Goal: Find specific page/section: Find specific page/section

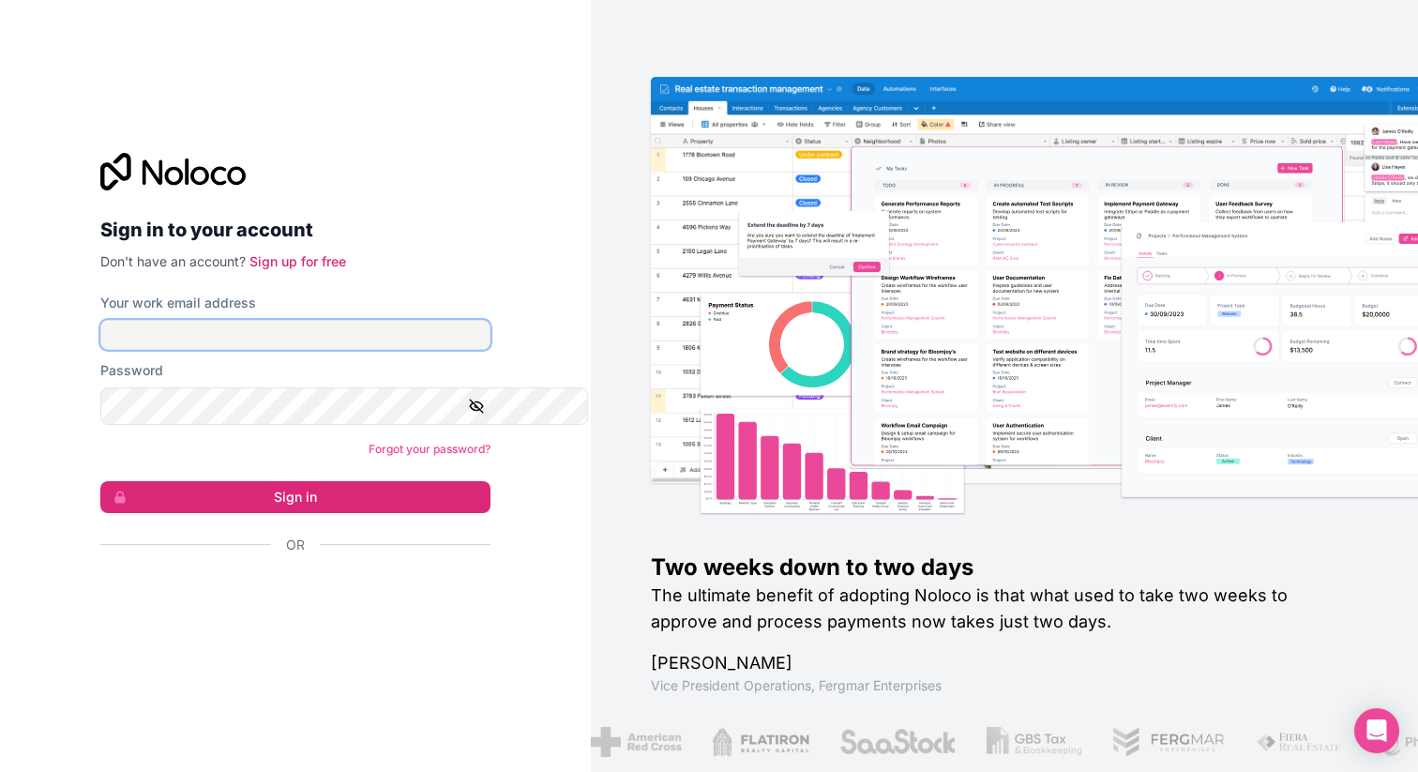
click at [325, 345] on input "Your work email address" at bounding box center [295, 335] width 390 height 30
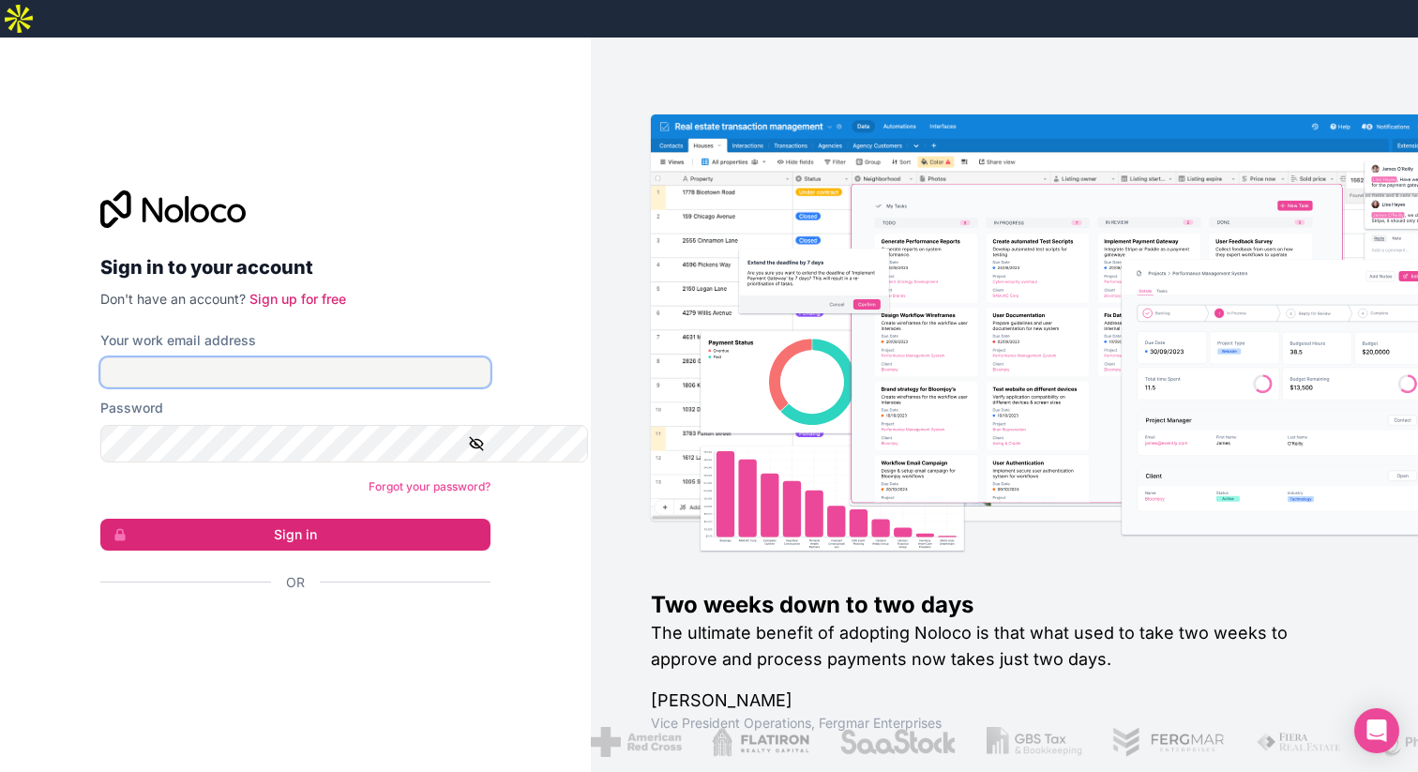
type input "**********"
click at [100, 518] on button "Sign in" at bounding box center [295, 534] width 390 height 32
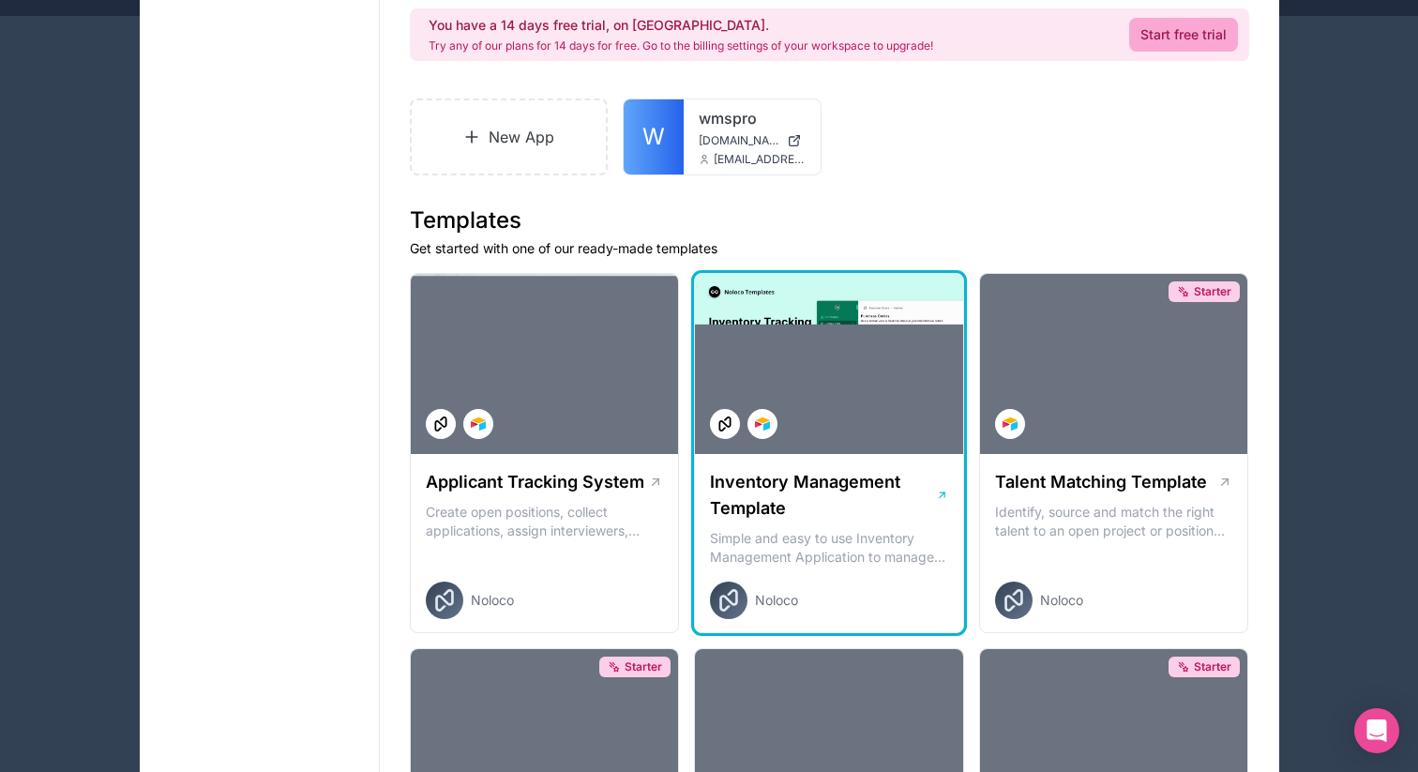
scroll to position [203, 0]
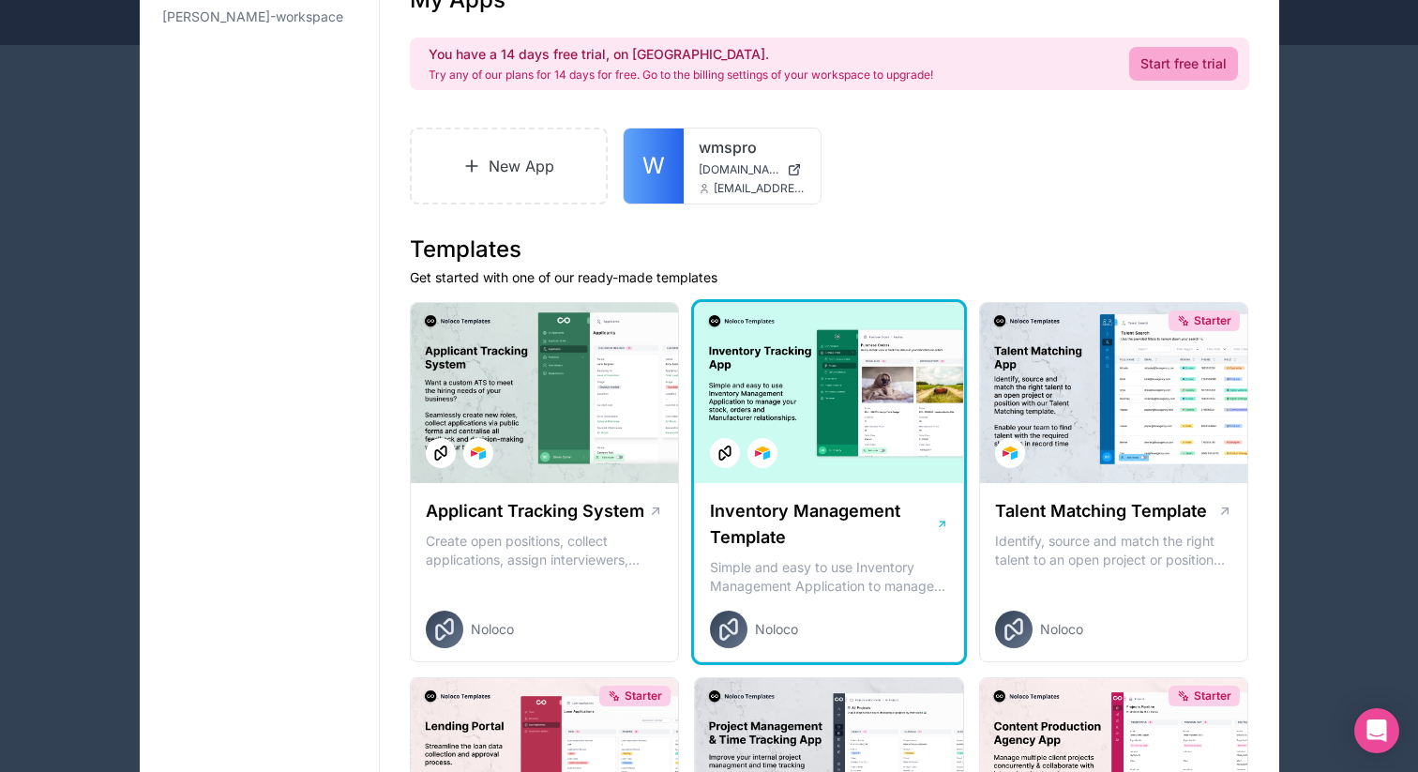
click at [868, 550] on h1 "Inventory Management Template" at bounding box center [822, 524] width 225 height 53
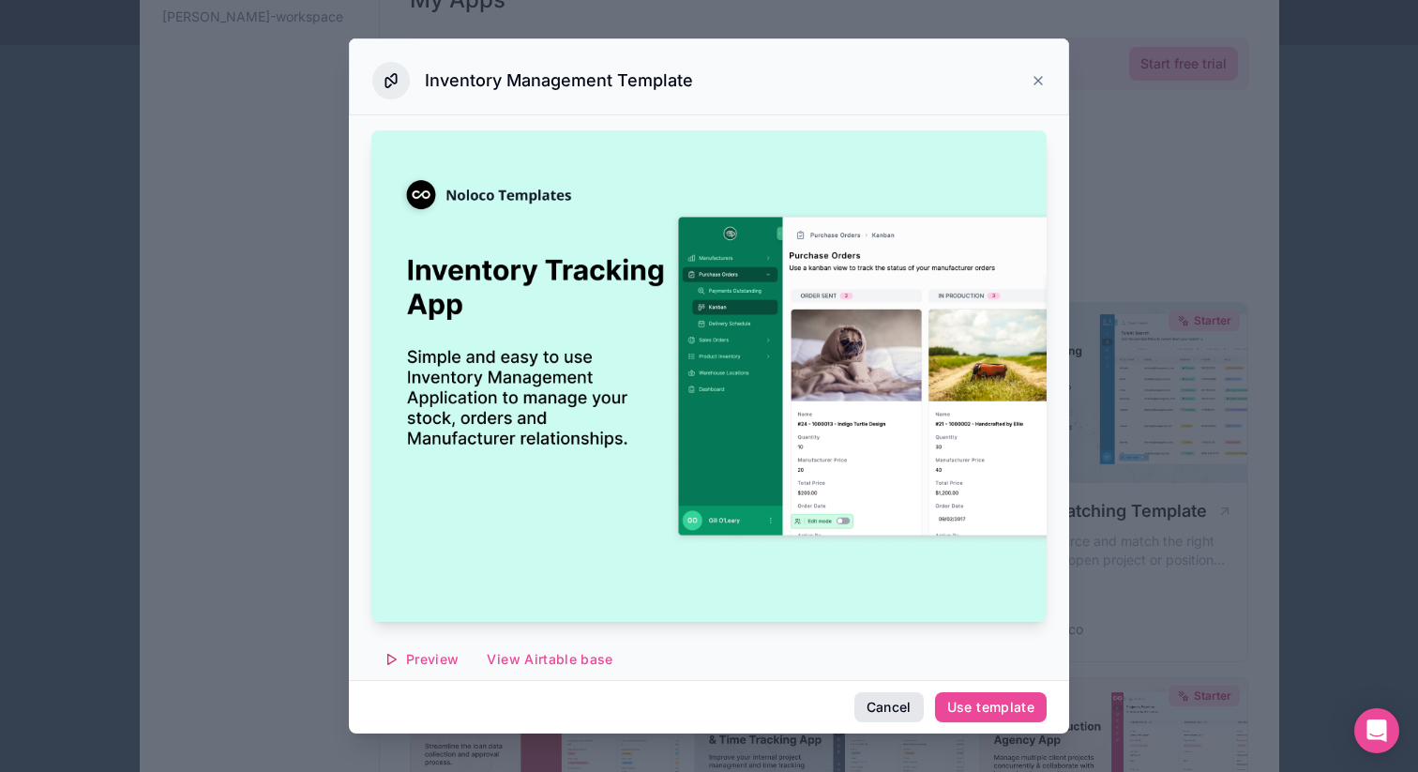
click at [924, 692] on button "Cancel" at bounding box center [888, 707] width 69 height 30
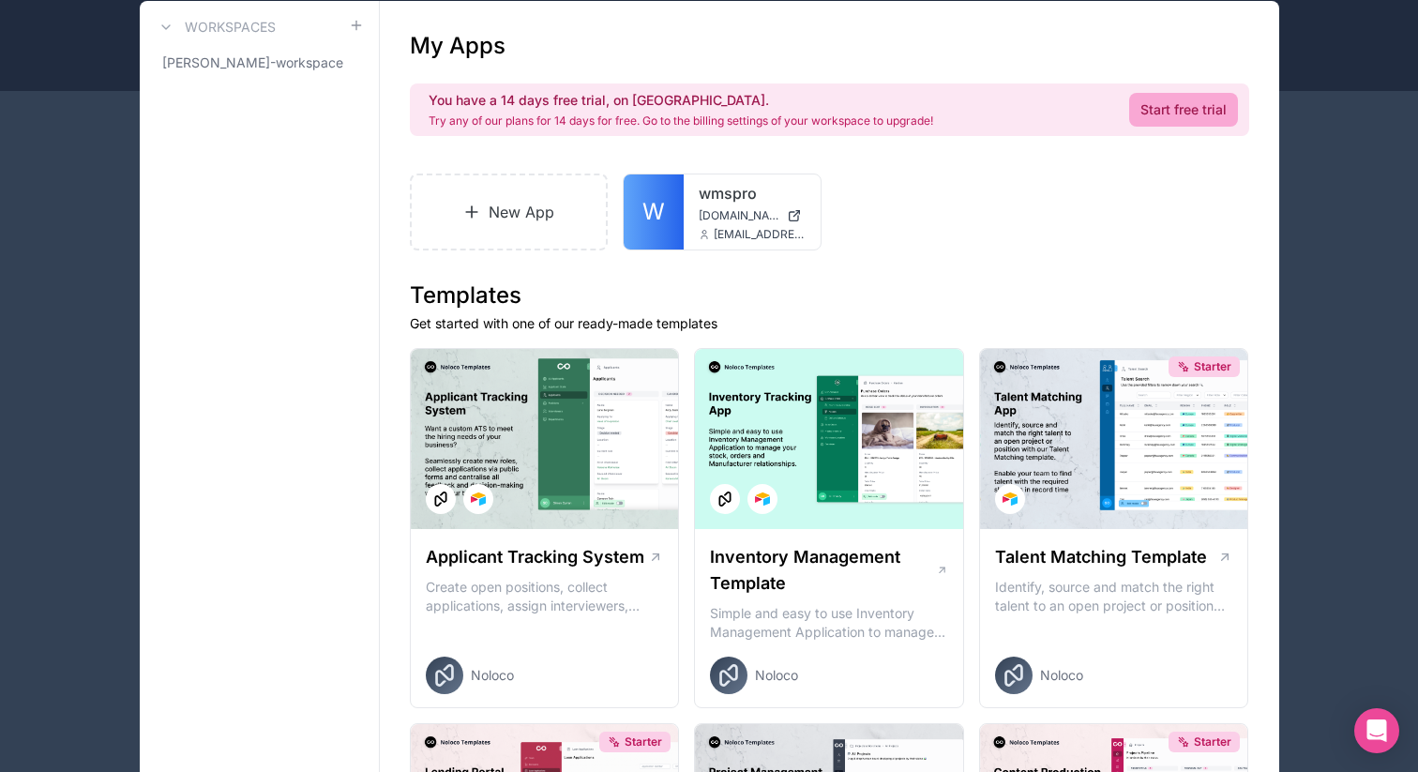
scroll to position [117, 0]
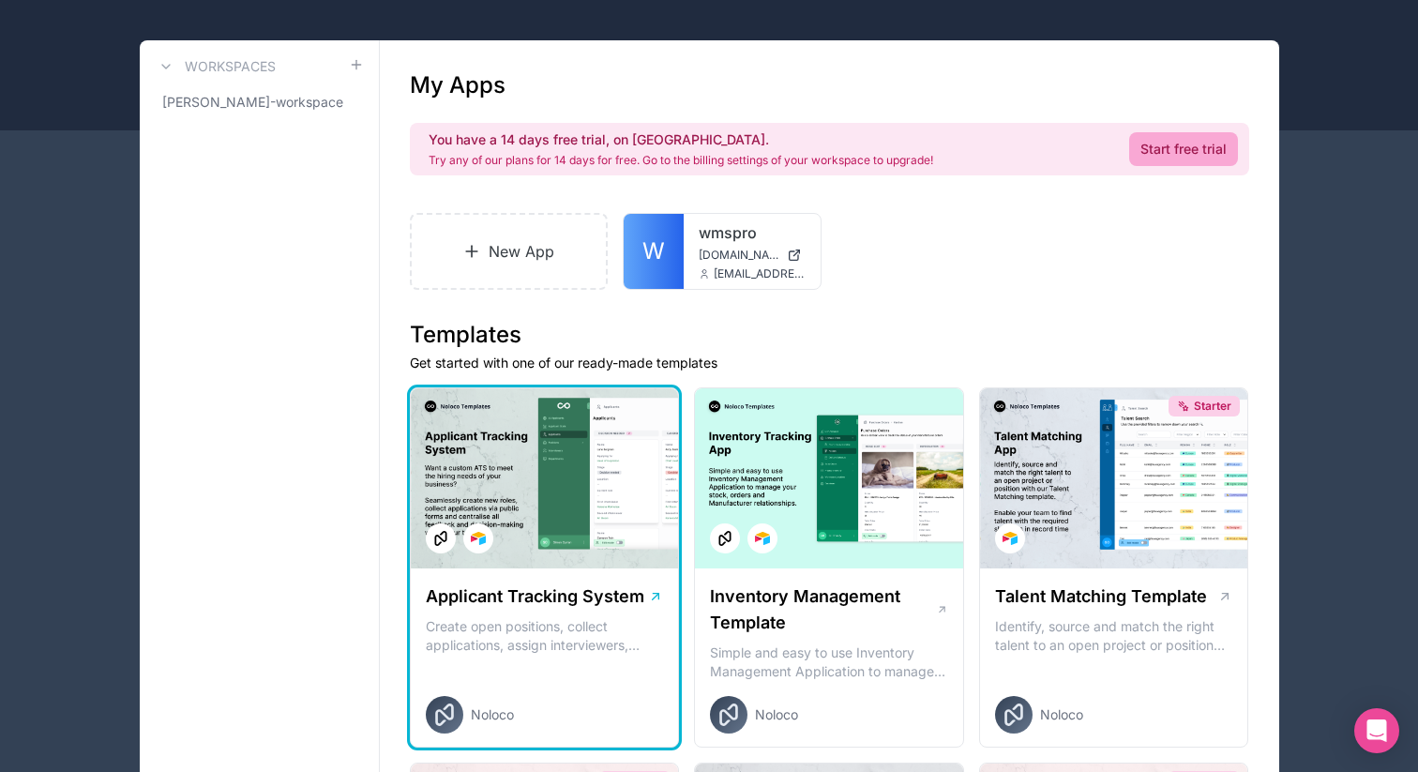
click at [640, 568] on div at bounding box center [545, 478] width 268 height 180
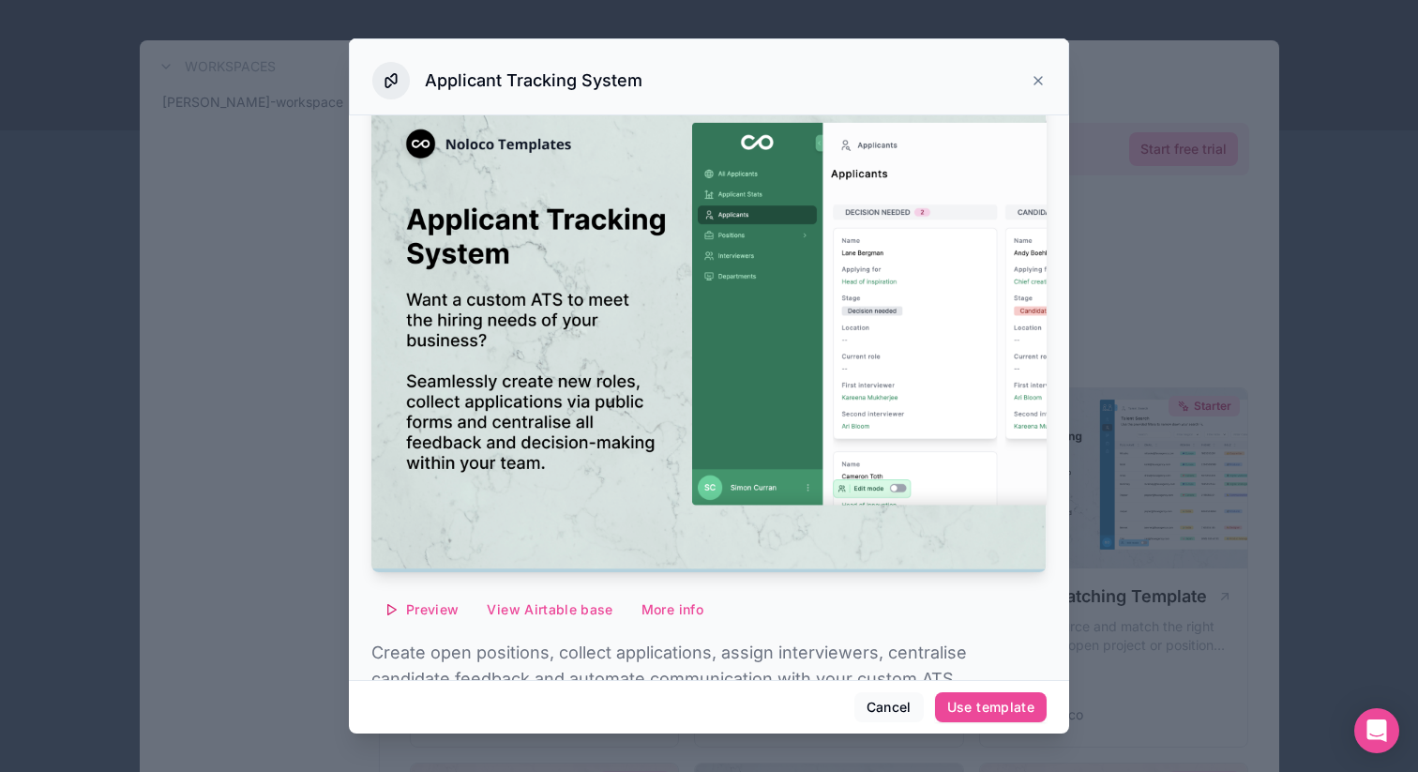
scroll to position [56, 0]
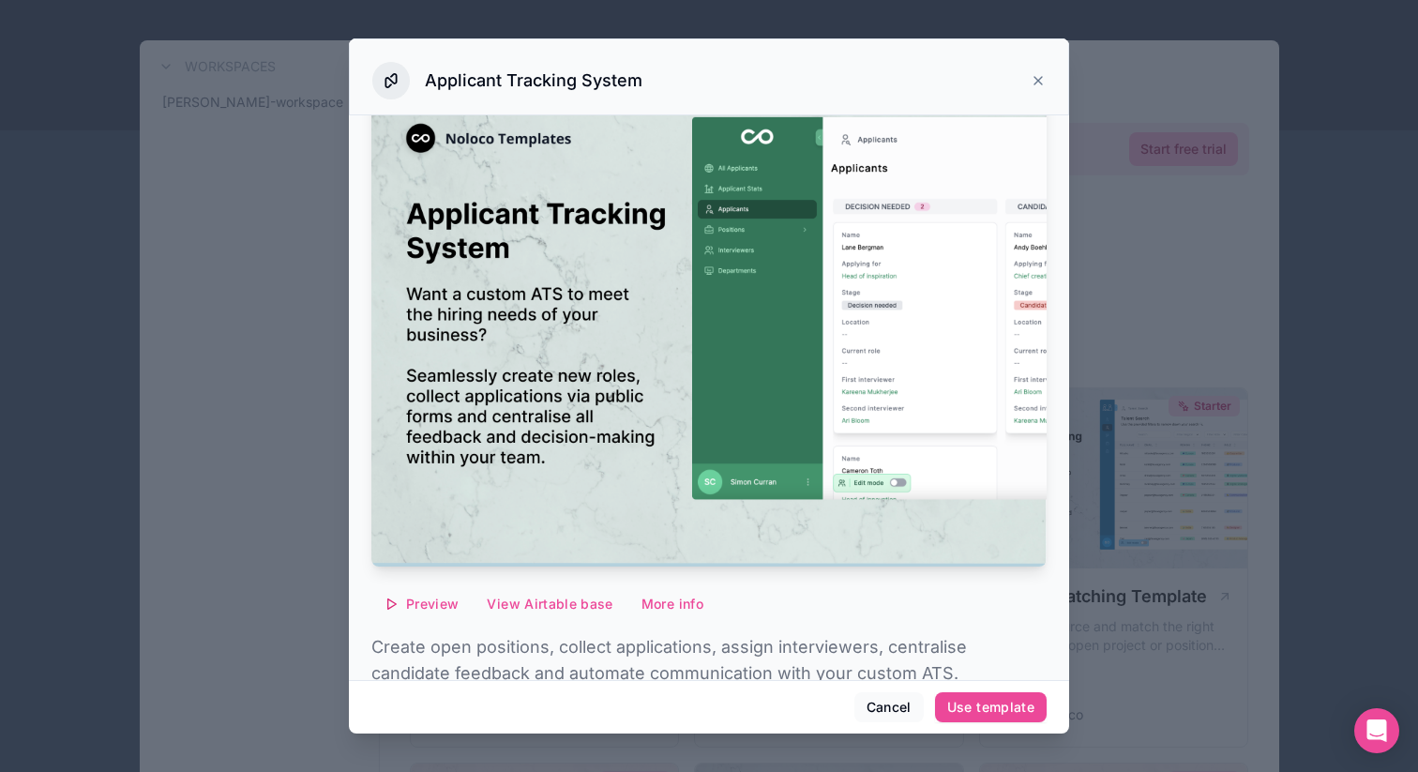
click at [1045, 83] on icon at bounding box center [1037, 80] width 15 height 15
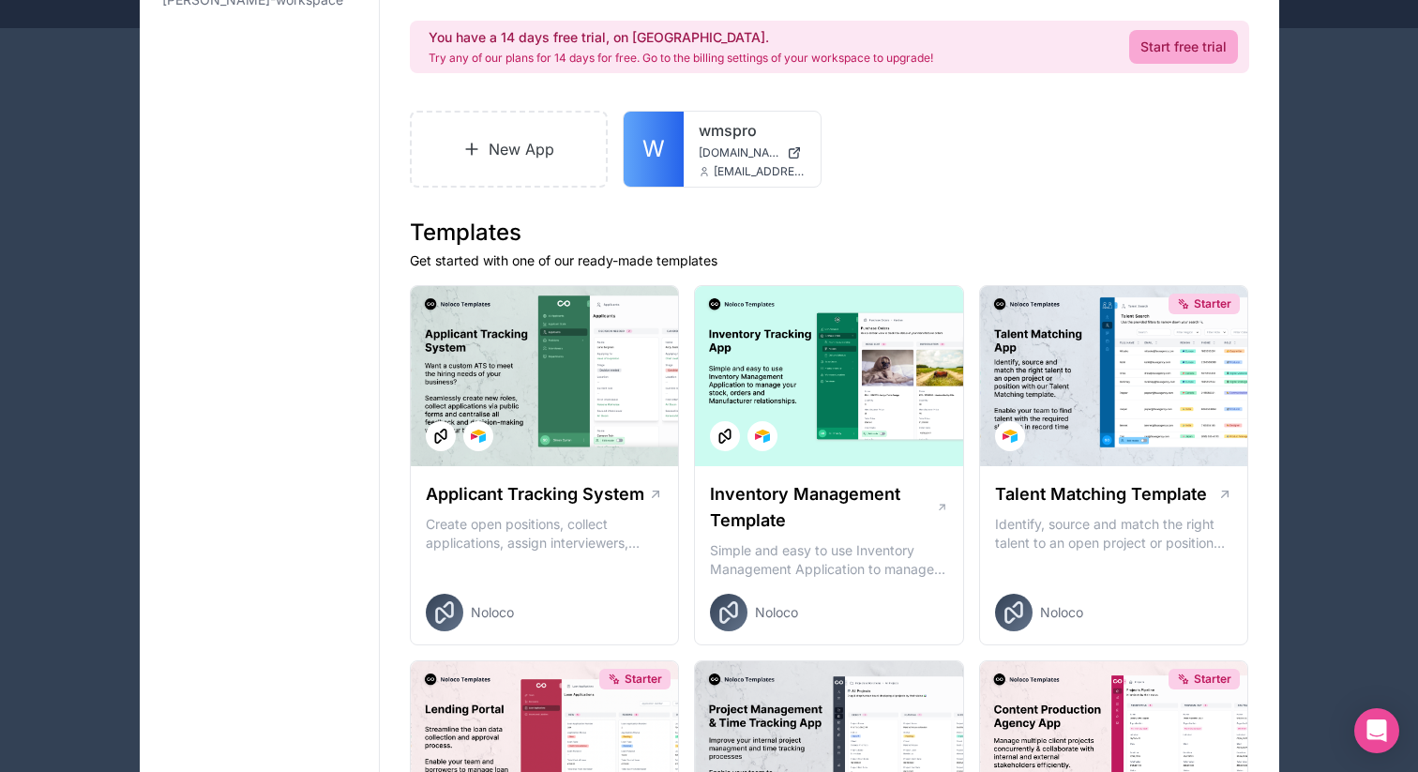
scroll to position [348, 0]
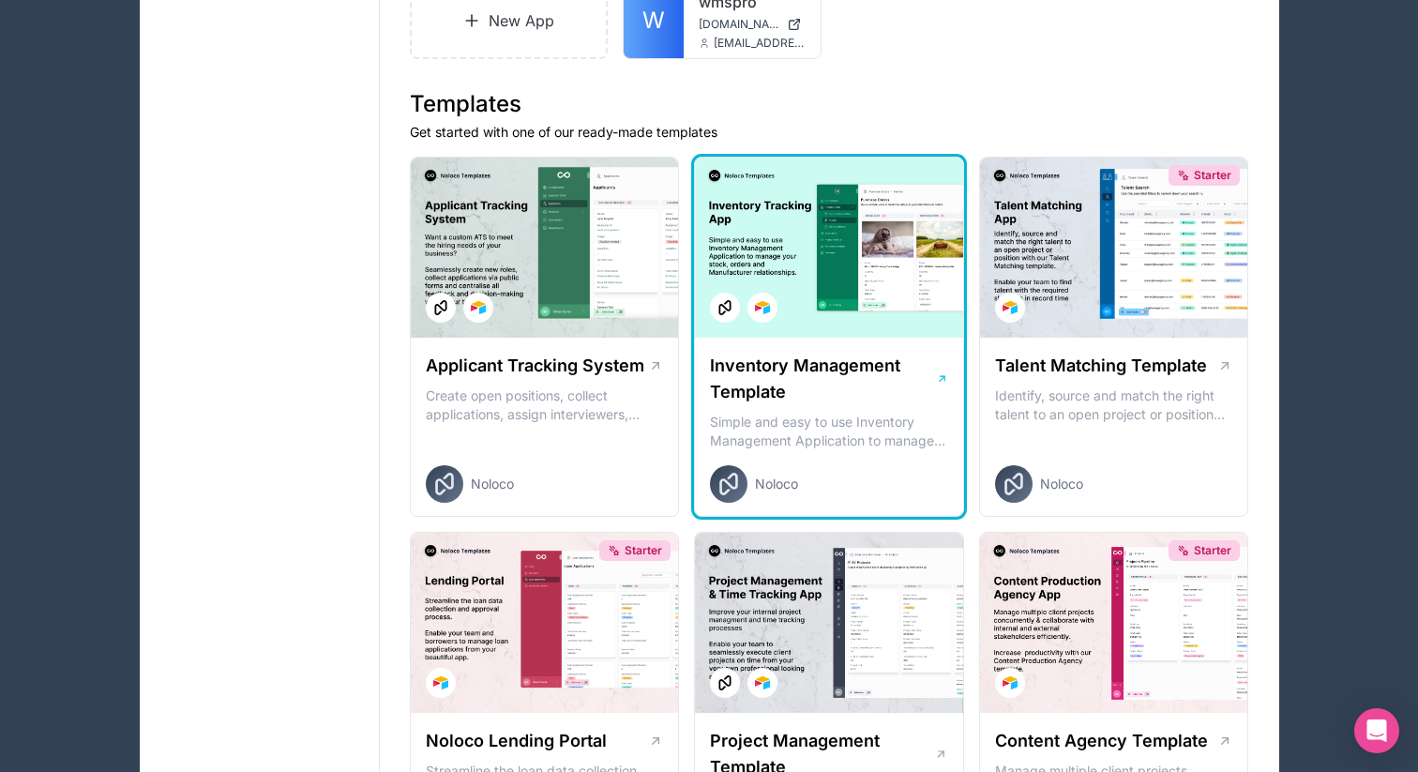
click at [884, 487] on div "Inventory Management Template Simple and easy to use Inventory Management Appli…" at bounding box center [829, 428] width 268 height 180
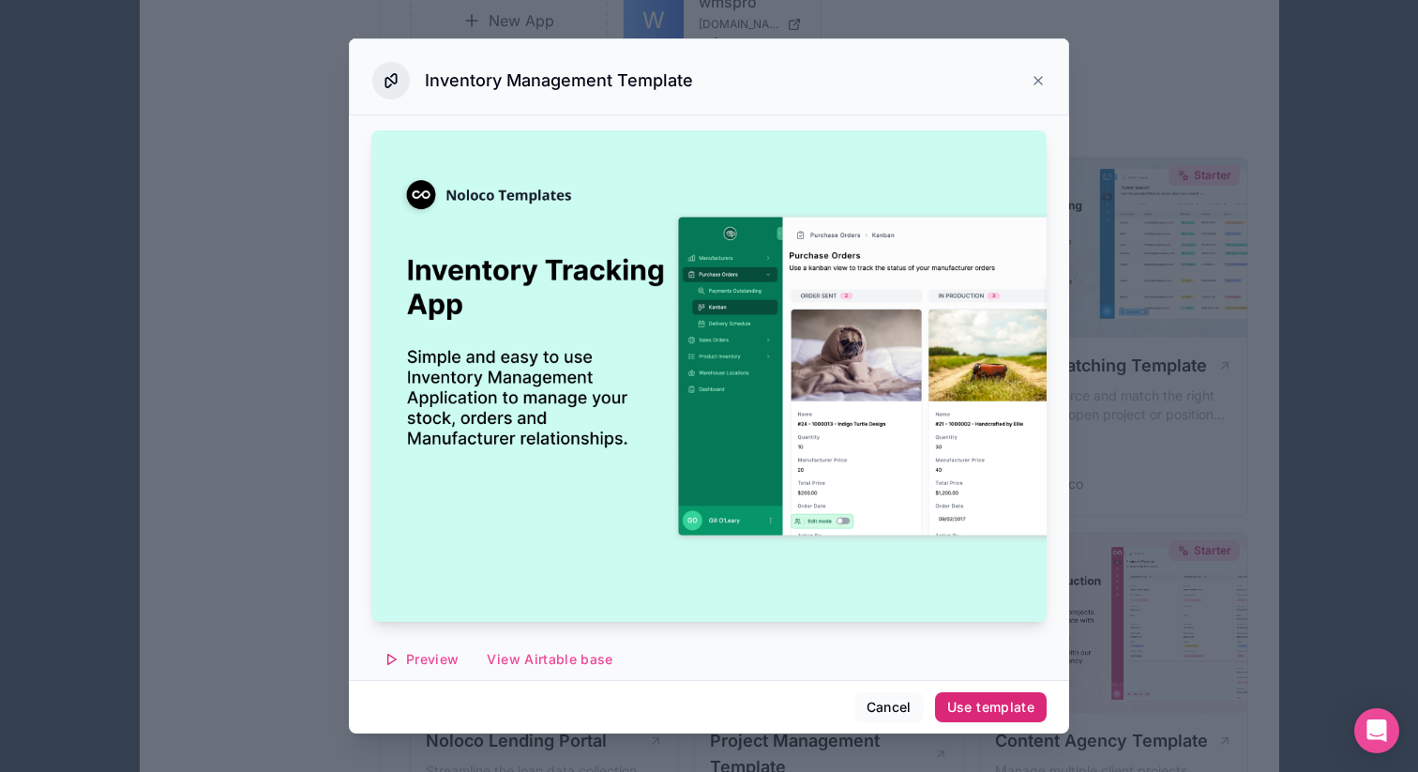
click at [1034, 702] on div "Use template" at bounding box center [990, 707] width 87 height 17
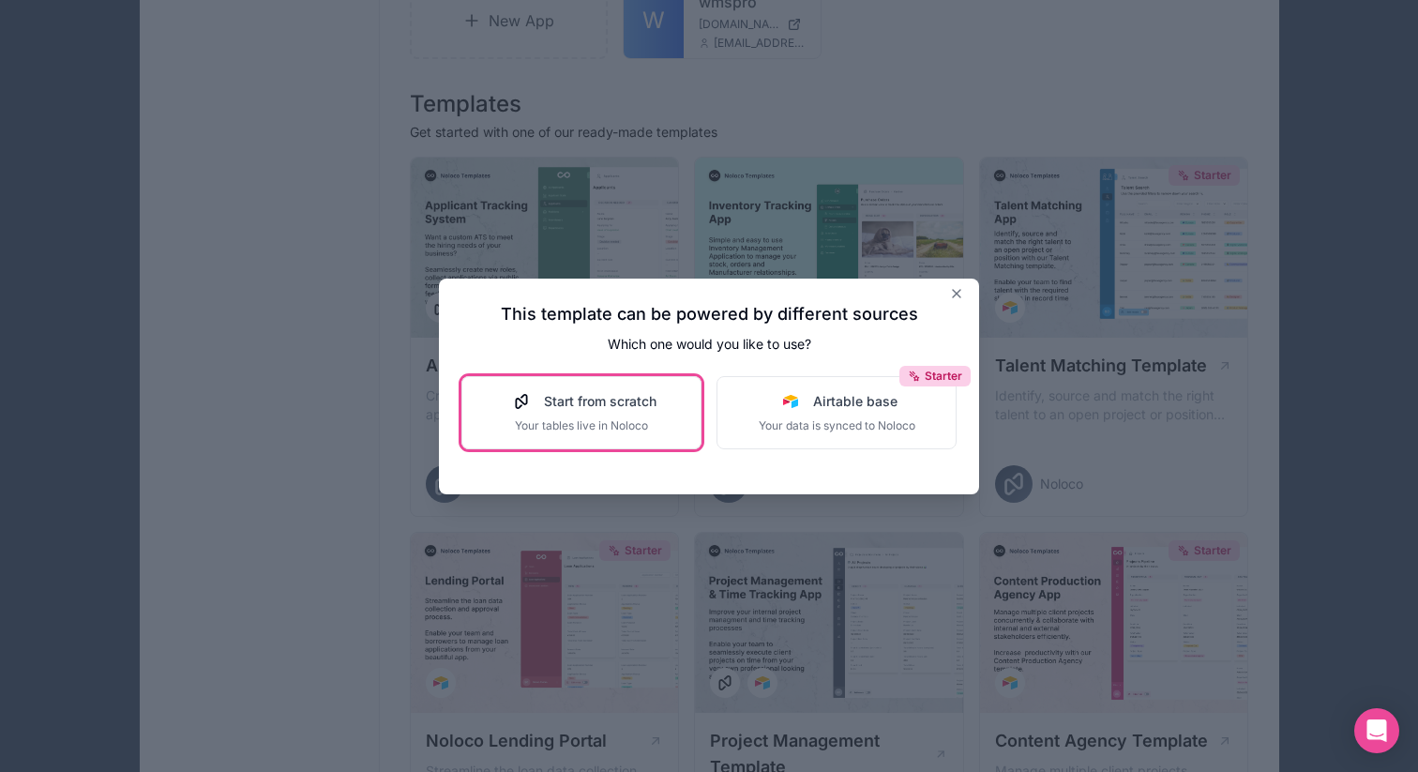
click at [595, 425] on div "Start from scratch Your tables live in Noloco" at bounding box center [581, 412] width 150 height 41
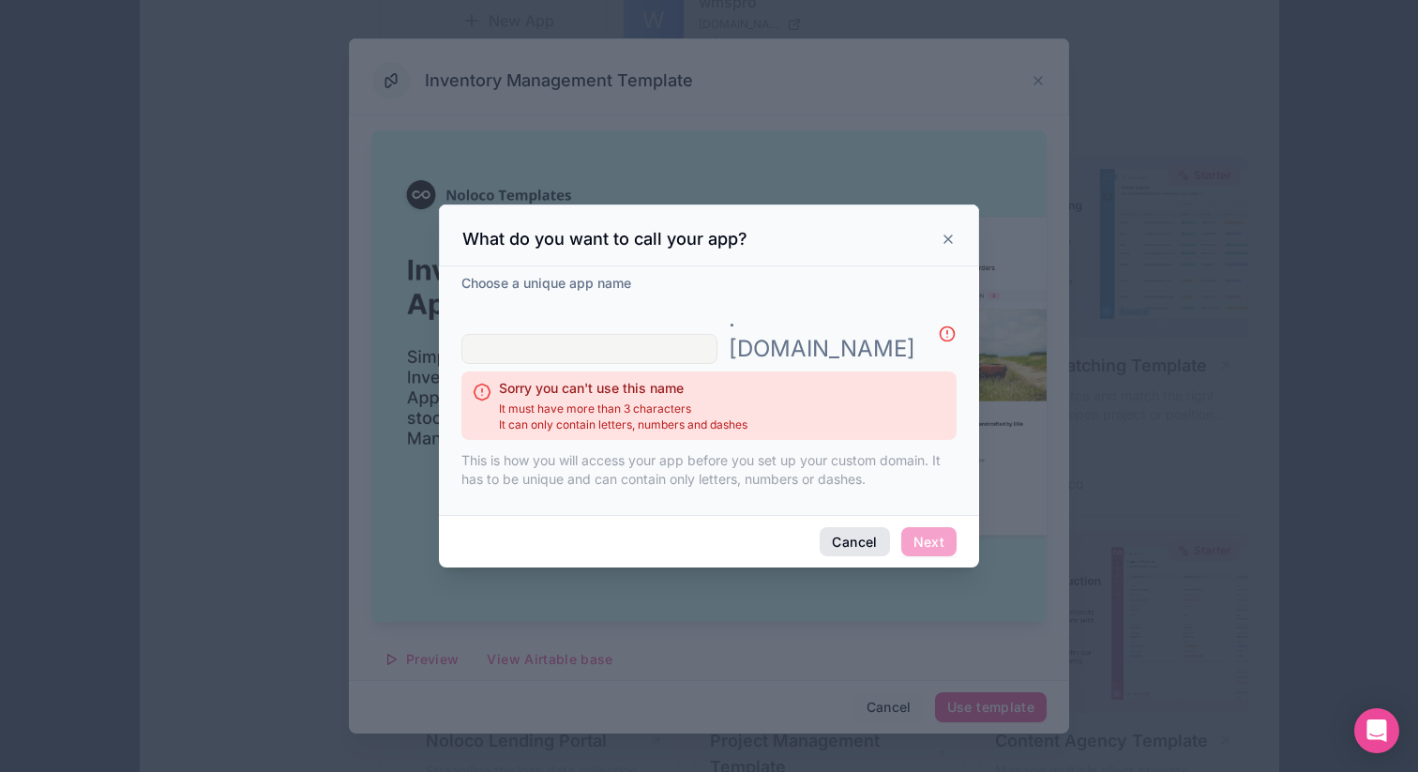
click at [886, 553] on button "Cancel" at bounding box center [853, 542] width 69 height 30
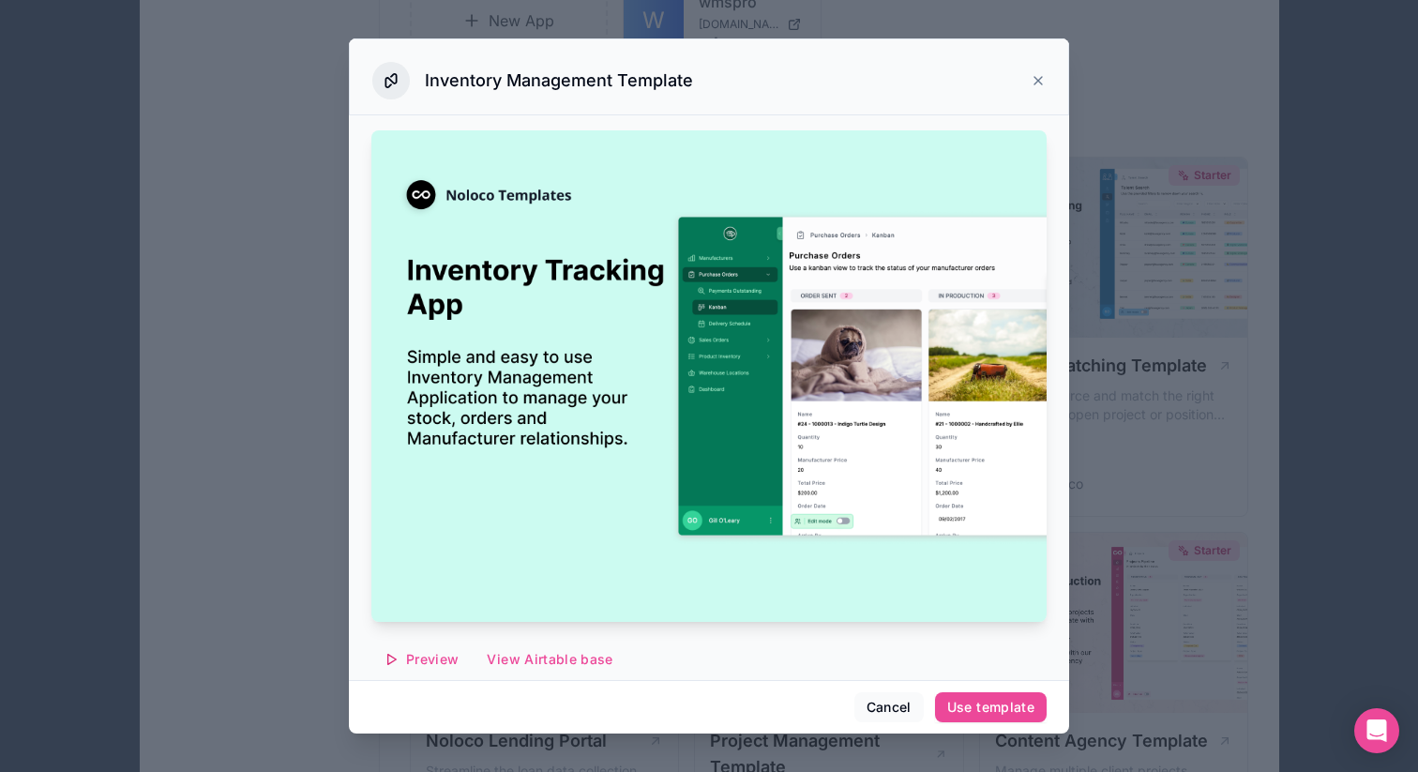
click at [1045, 99] on div "Inventory Management Template" at bounding box center [708, 81] width 673 height 38
click at [1045, 83] on div "Inventory Management Template" at bounding box center [708, 81] width 673 height 38
click at [1042, 84] on icon at bounding box center [1038, 81] width 8 height 8
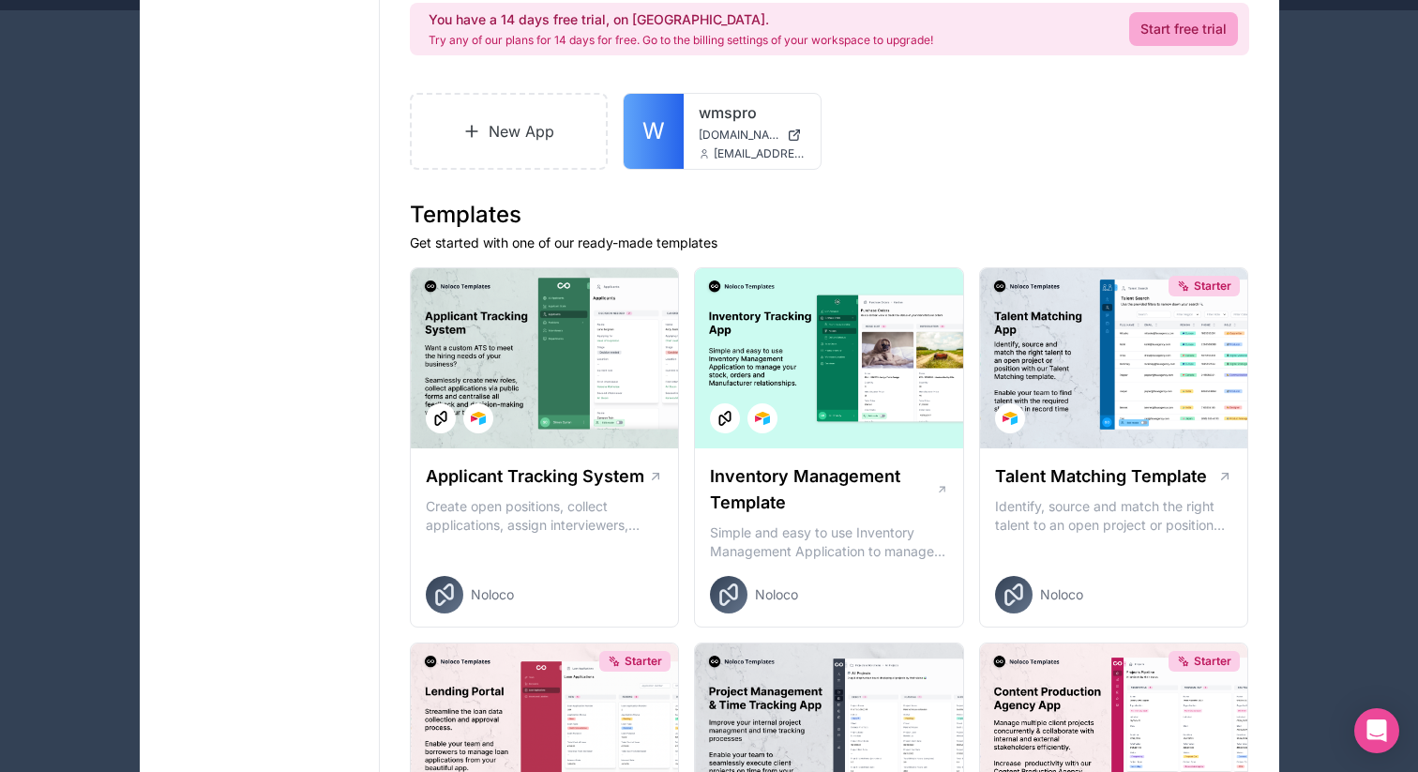
scroll to position [183, 0]
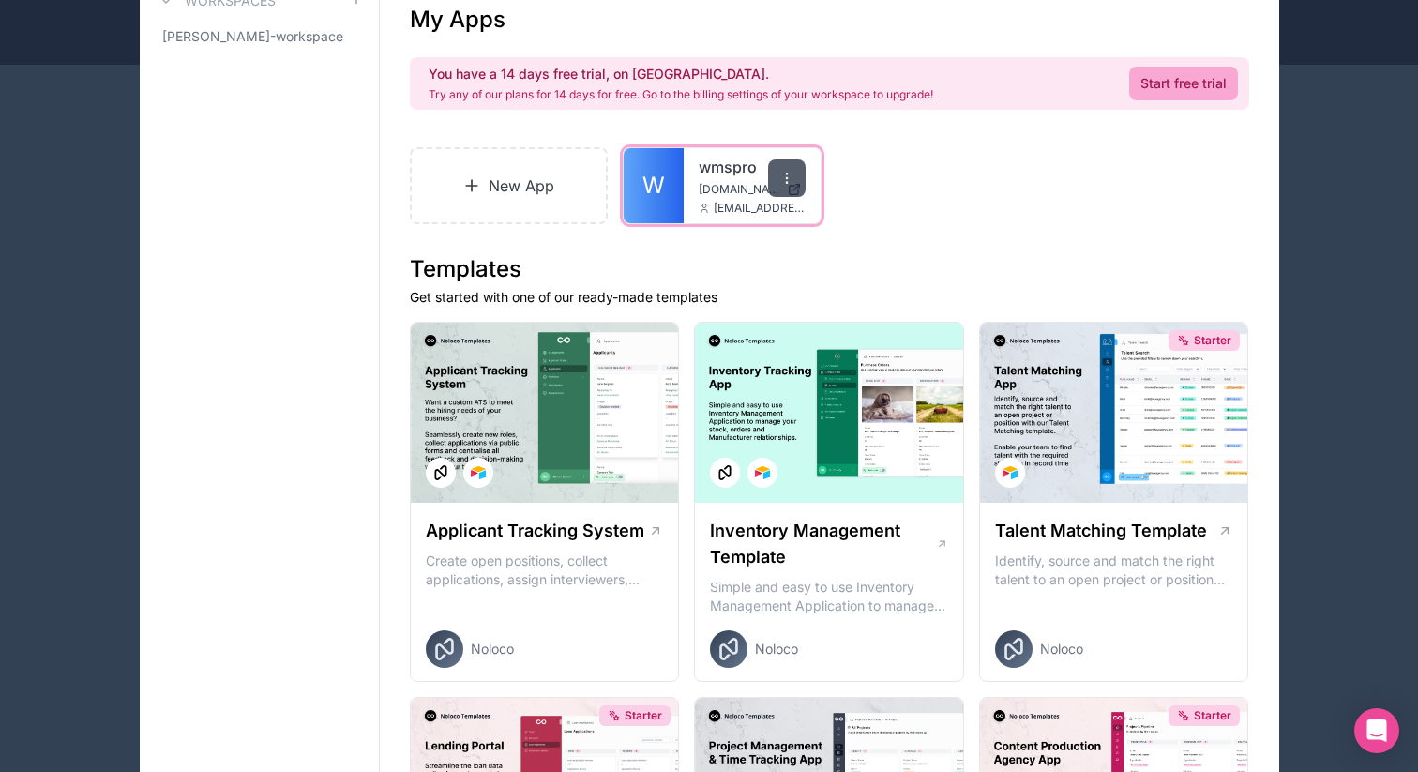
click at [794, 186] on icon at bounding box center [786, 178] width 15 height 15
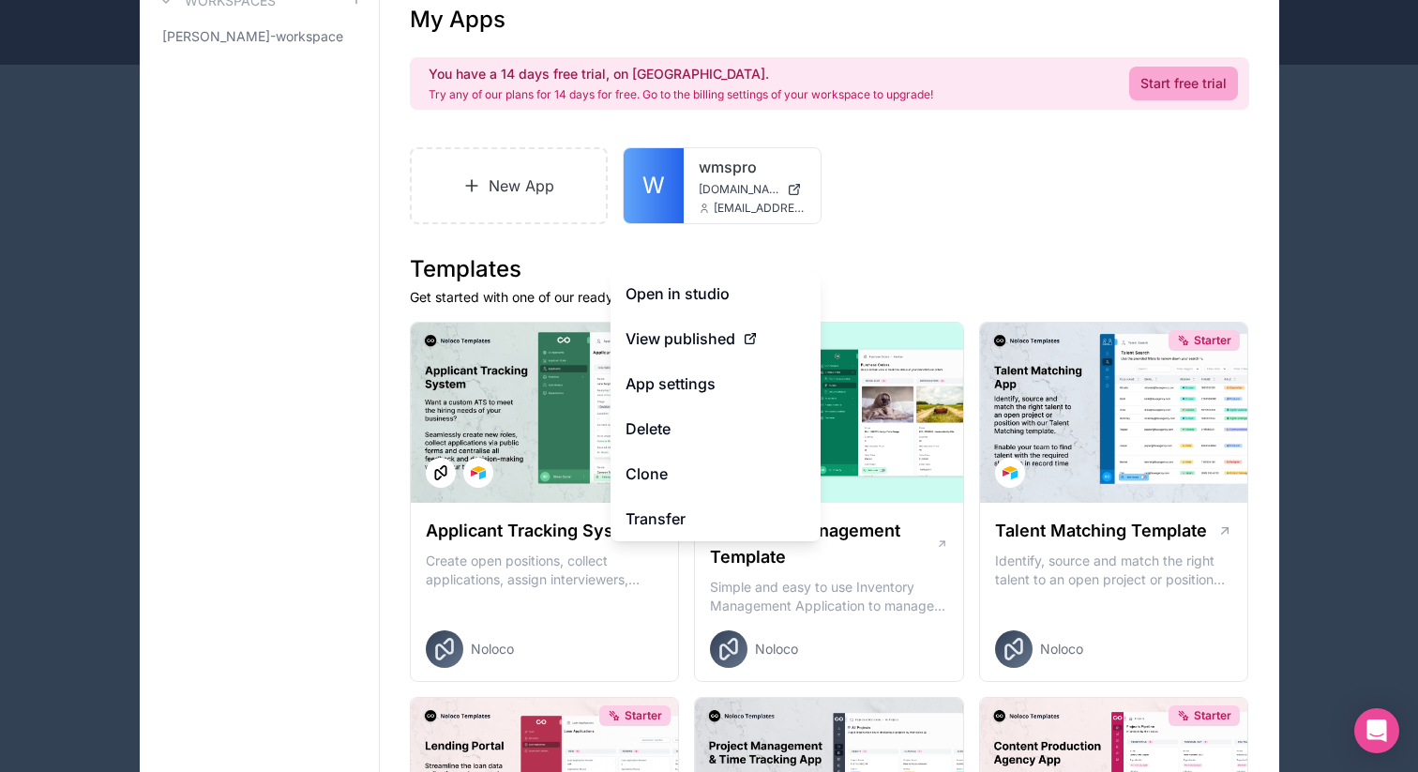
drag, startPoint x: 760, startPoint y: 286, endPoint x: 1024, endPoint y: 97, distance: 324.5
click at [0, 0] on div "Apps Billing Profile Guides Community Connect with an Expert JO Billing Profile…" at bounding box center [709, 241] width 1418 height 772
click at [654, 406] on link "App settings" at bounding box center [715, 383] width 210 height 45
